Goal: Download file/media

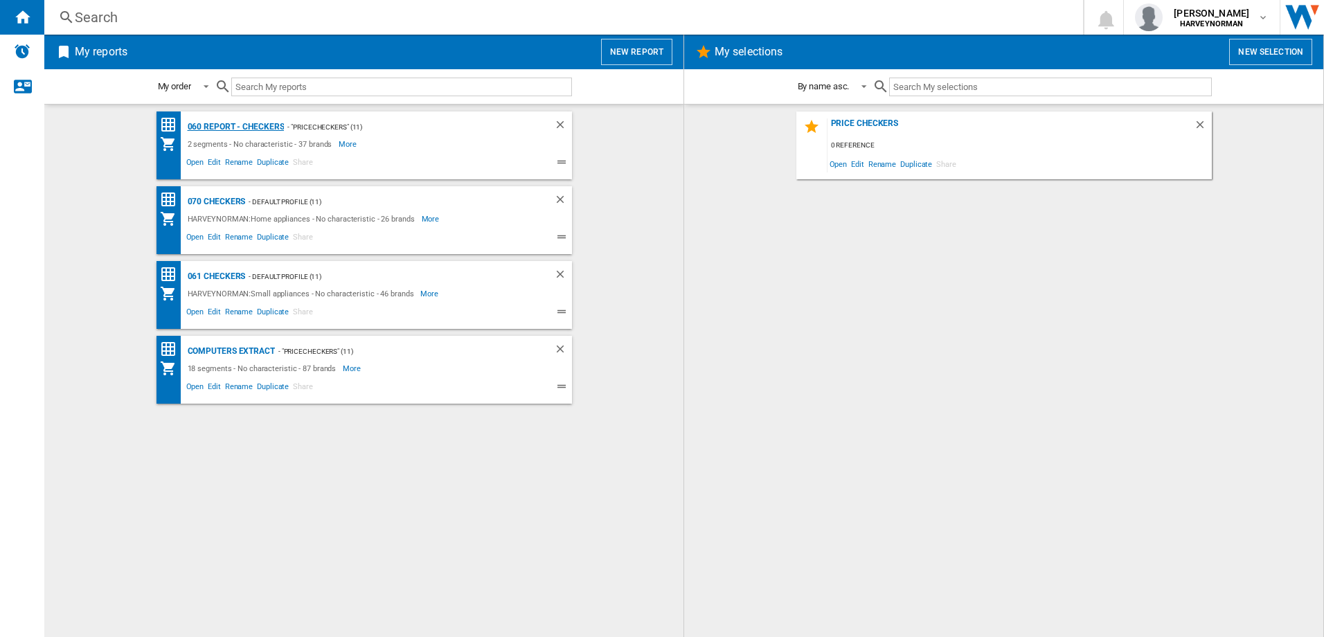
click at [248, 126] on div "060 report - Checkers" at bounding box center [234, 126] width 100 height 17
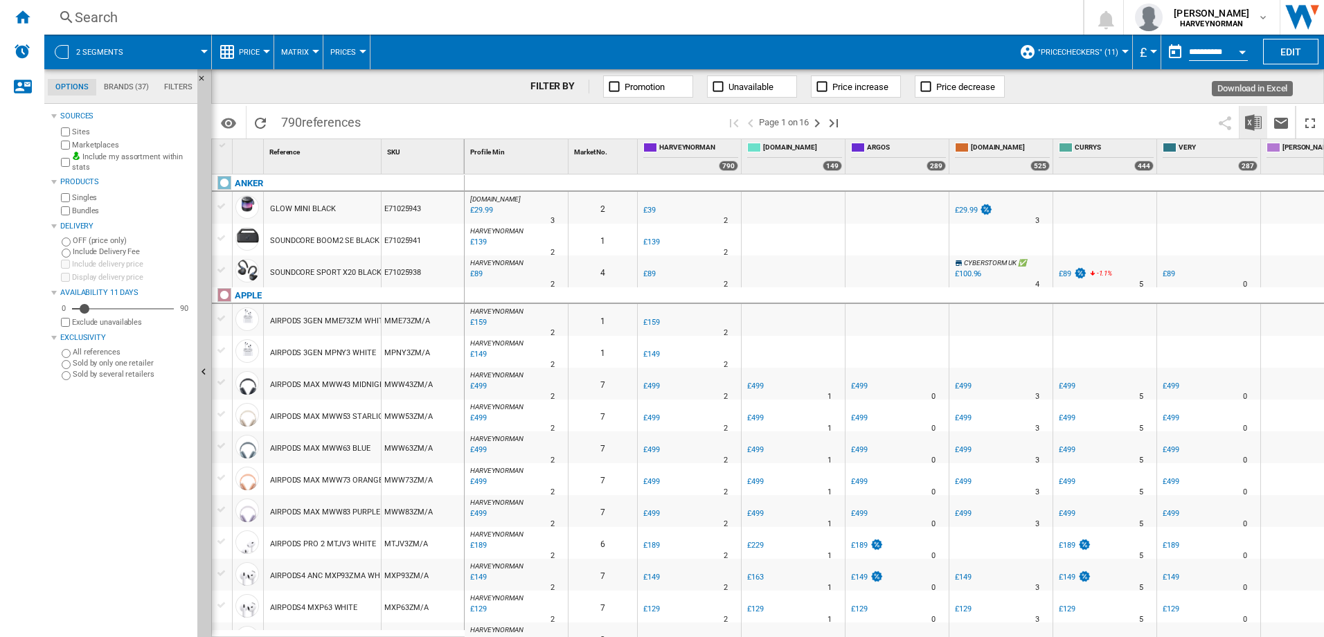
click at [1260, 123] on img "Download in Excel" at bounding box center [1253, 122] width 17 height 17
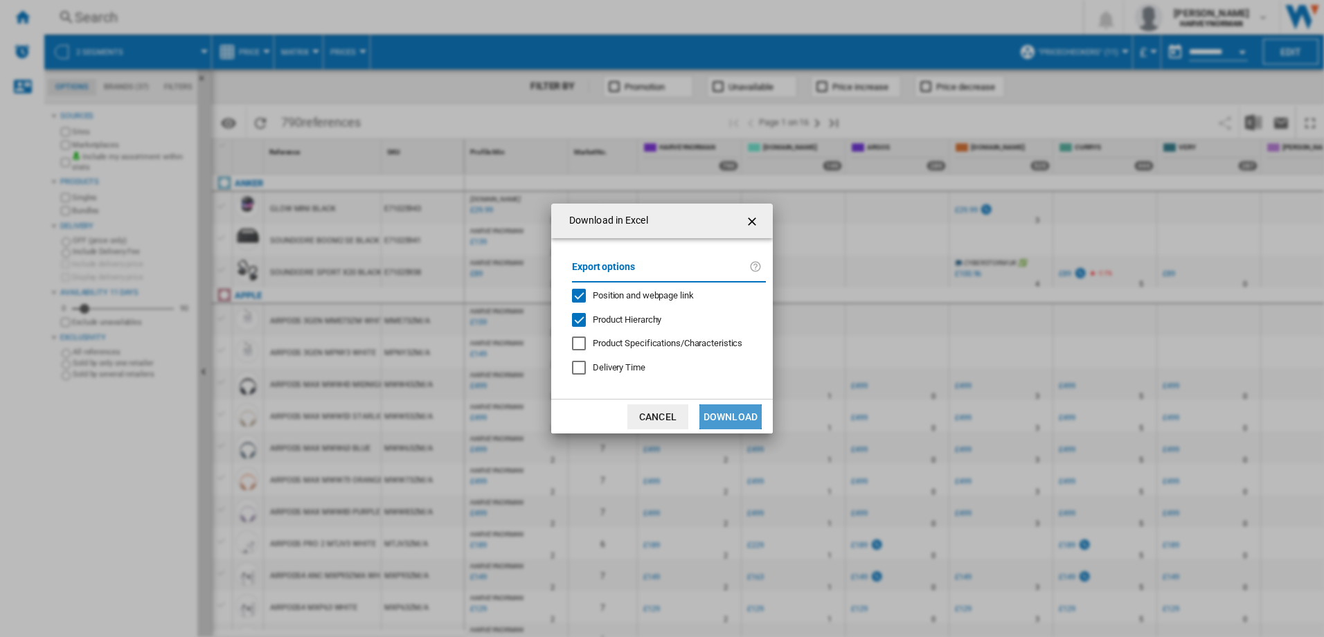
click at [727, 413] on button "Download" at bounding box center [731, 416] width 62 height 25
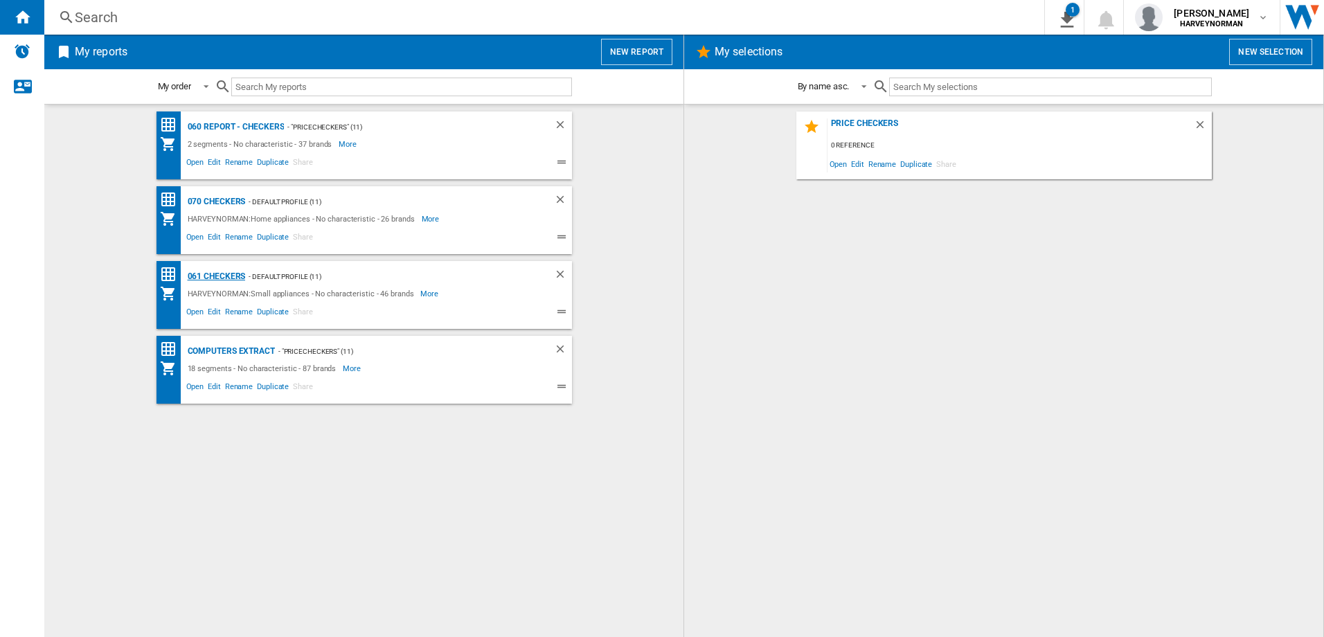
click at [223, 275] on div "061 Checkers" at bounding box center [215, 276] width 62 height 17
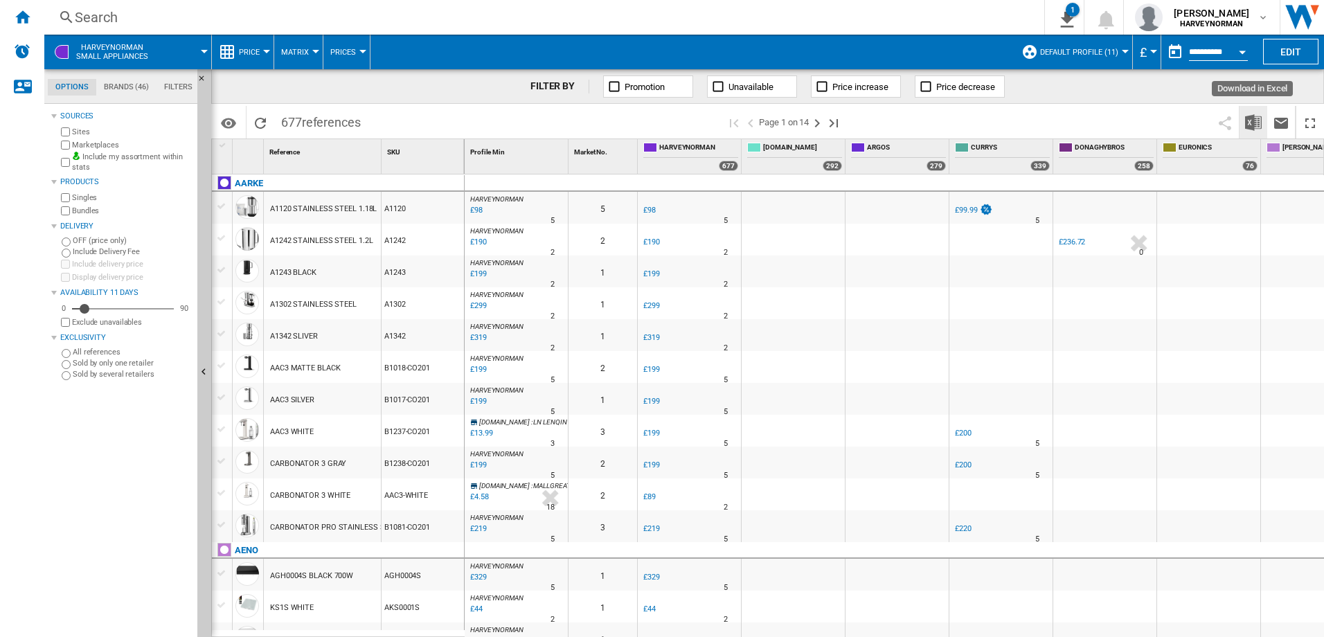
click at [1248, 126] on img "Download in Excel" at bounding box center [1253, 122] width 17 height 17
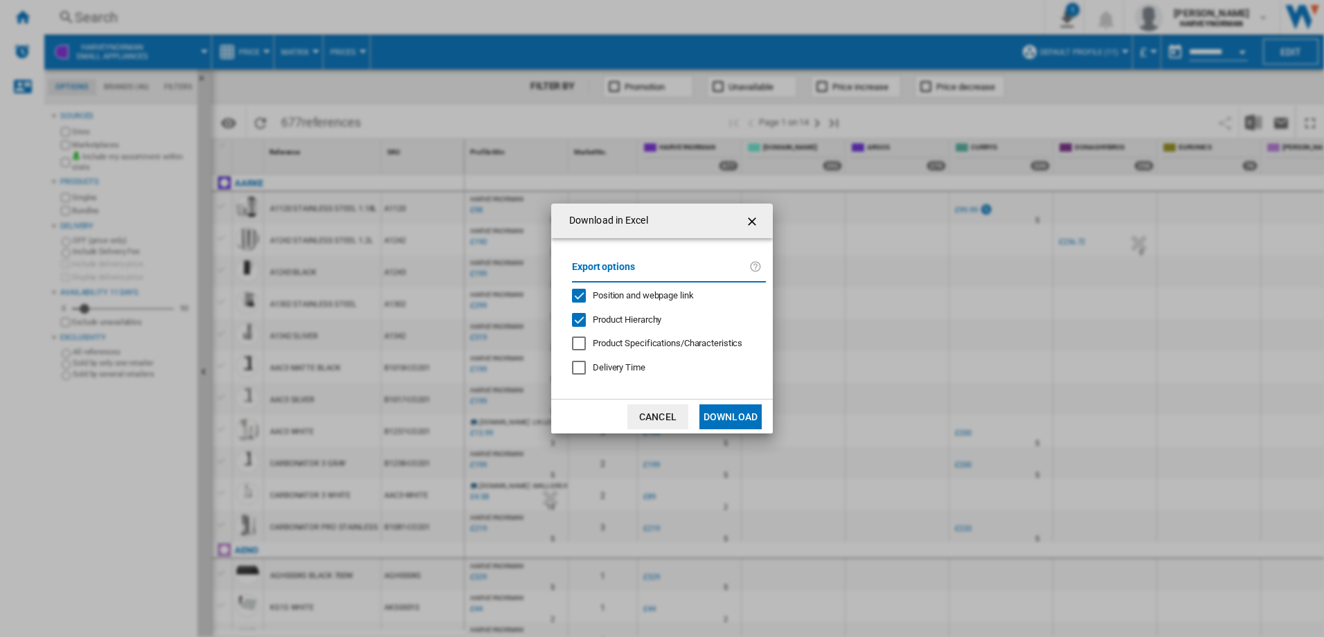
click at [731, 422] on button "Download" at bounding box center [731, 416] width 62 height 25
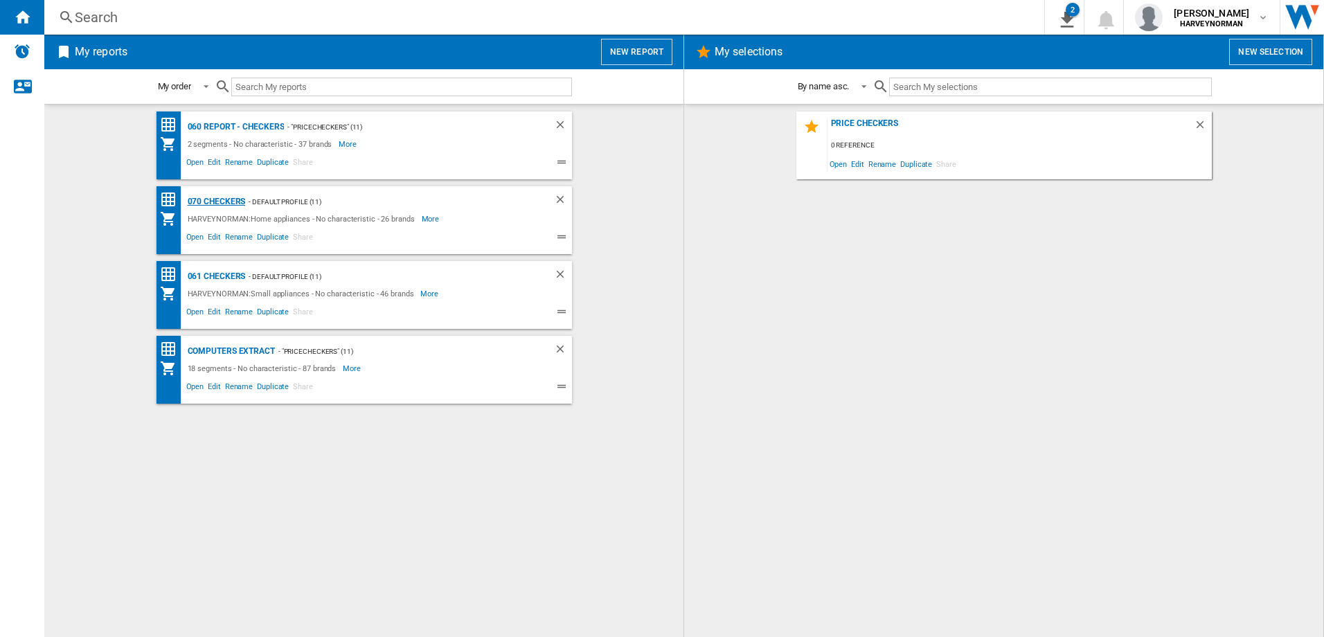
click at [219, 200] on div "070 Checkers" at bounding box center [215, 201] width 62 height 17
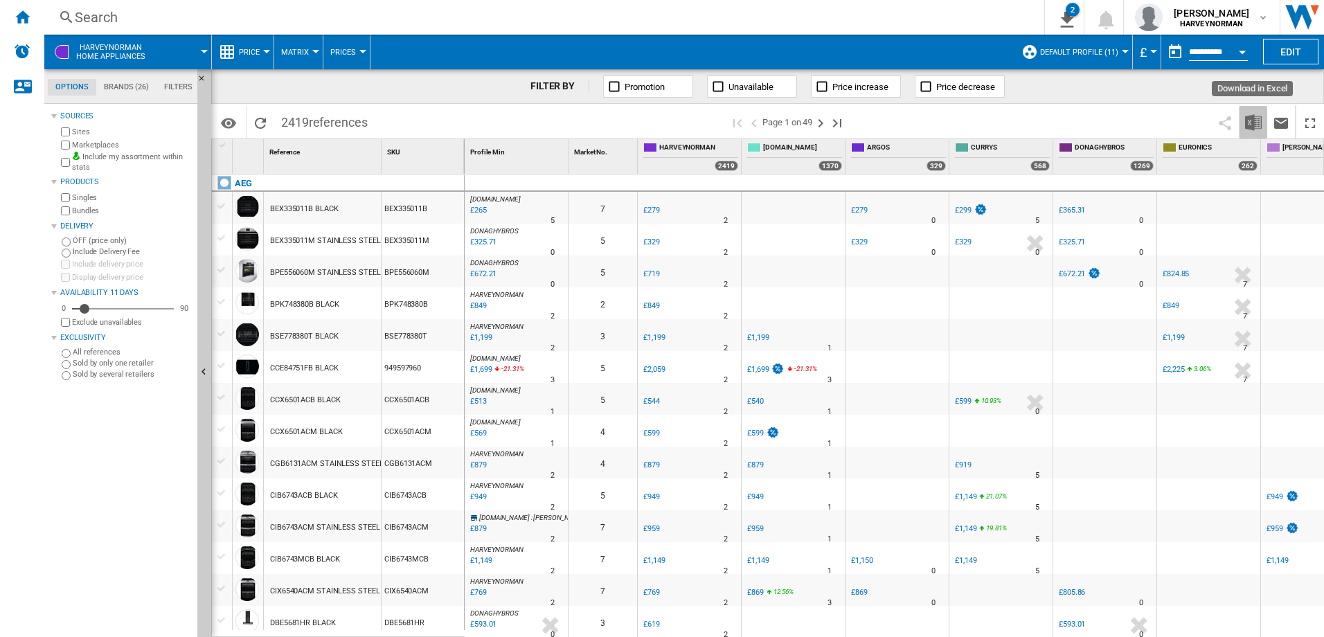
click at [1259, 122] on img "Download in Excel" at bounding box center [1253, 122] width 17 height 17
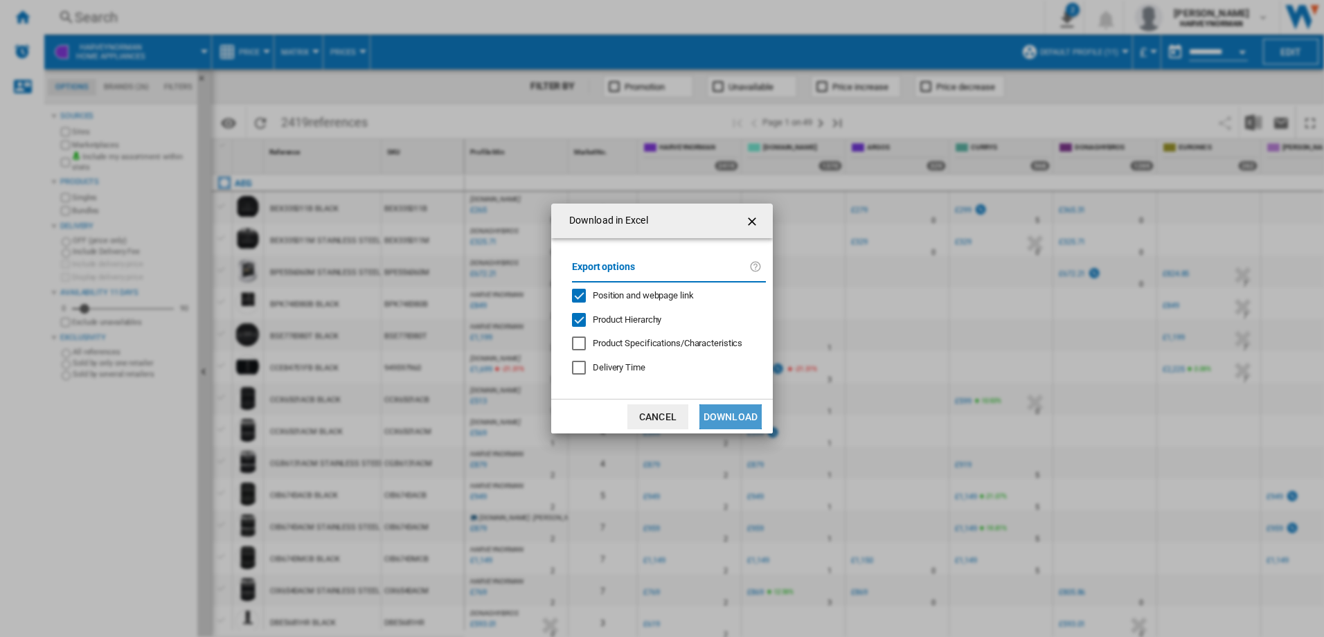
click at [748, 408] on button "Download" at bounding box center [731, 416] width 62 height 25
